Goal: Find specific page/section: Find specific page/section

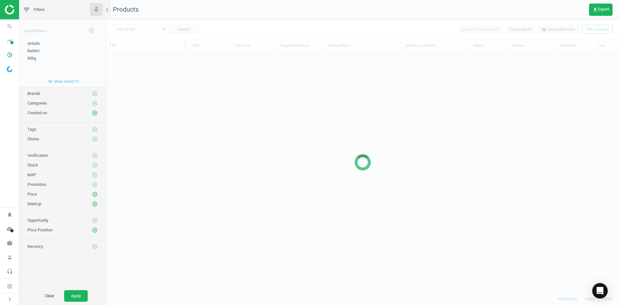
scroll to position [231, 508]
click at [143, 92] on div at bounding box center [362, 161] width 512 height 285
click at [144, 92] on div at bounding box center [362, 161] width 512 height 285
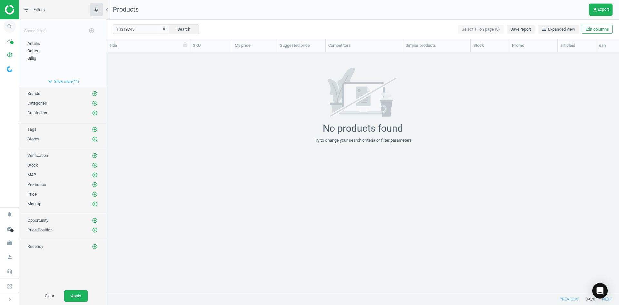
click at [8, 25] on icon "search" at bounding box center [10, 26] width 12 height 12
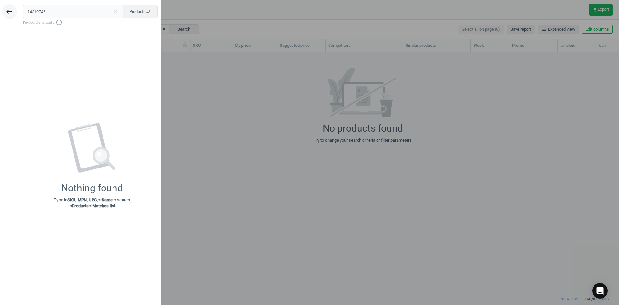
drag, startPoint x: 50, startPoint y: 10, endPoint x: 3, endPoint y: 7, distance: 47.4
click at [7, 8] on div "keyboard_backspace 14319745 close Products swap_horiz Keyboard shortcuts info_o…" at bounding box center [80, 153] width 161 height 305
type input "14319734"
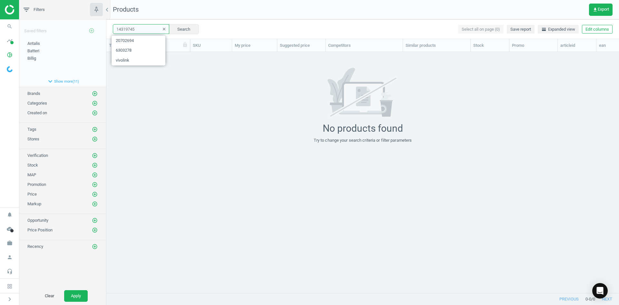
drag, startPoint x: 150, startPoint y: 30, endPoint x: 90, endPoint y: 27, distance: 60.0
click at [90, 27] on div "filter_list Filters chevron_left Saved filters add_circle_outline Antalis edit …" at bounding box center [318, 152] width 599 height 305
paste input "21336627"
type input "21336627"
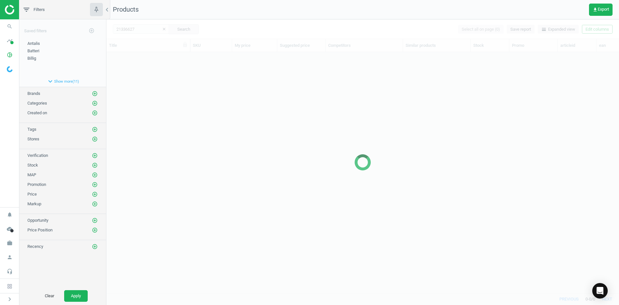
click at [210, 150] on div at bounding box center [362, 161] width 512 height 285
